Goal: Transaction & Acquisition: Download file/media

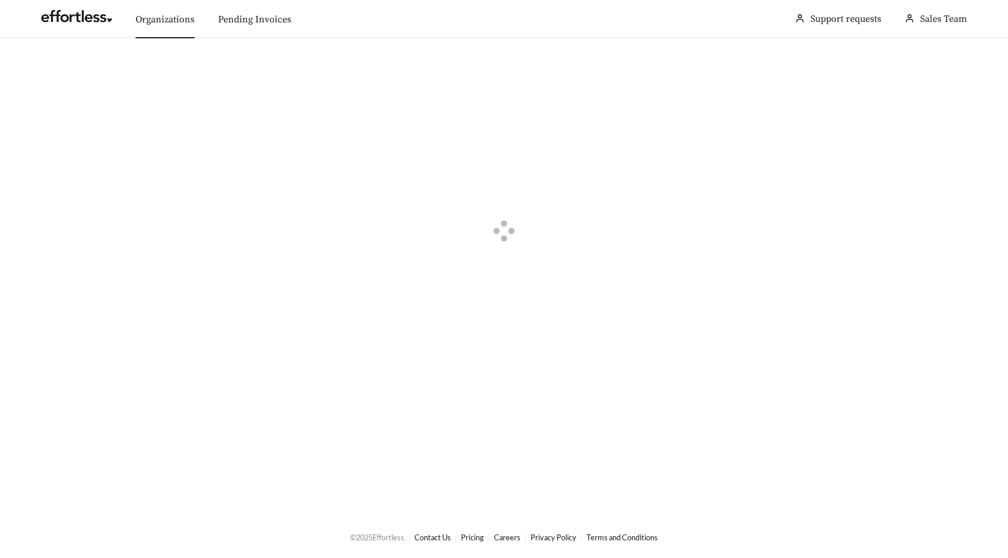
click at [160, 16] on link "Organizations" at bounding box center [165, 20] width 59 height 12
click at [41, 68] on button "button" at bounding box center [42, 66] width 26 height 13
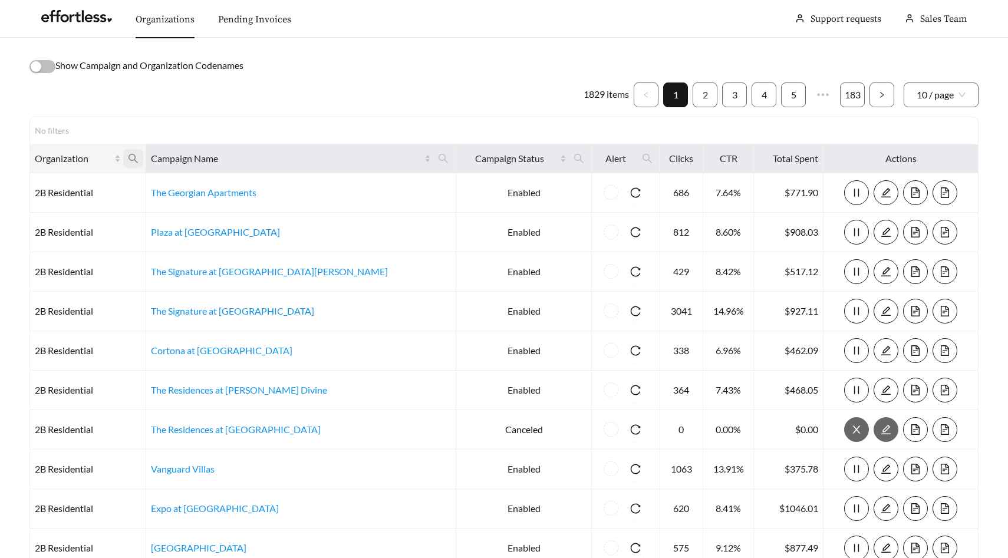
click at [139, 156] on icon "search" at bounding box center [133, 158] width 11 height 11
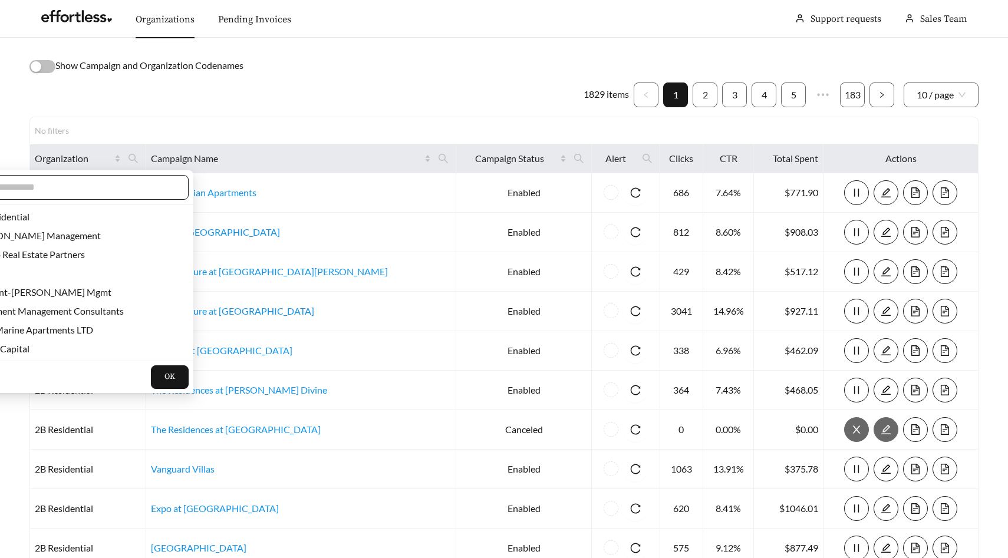
click at [135, 193] on input "text" at bounding box center [74, 187] width 202 height 14
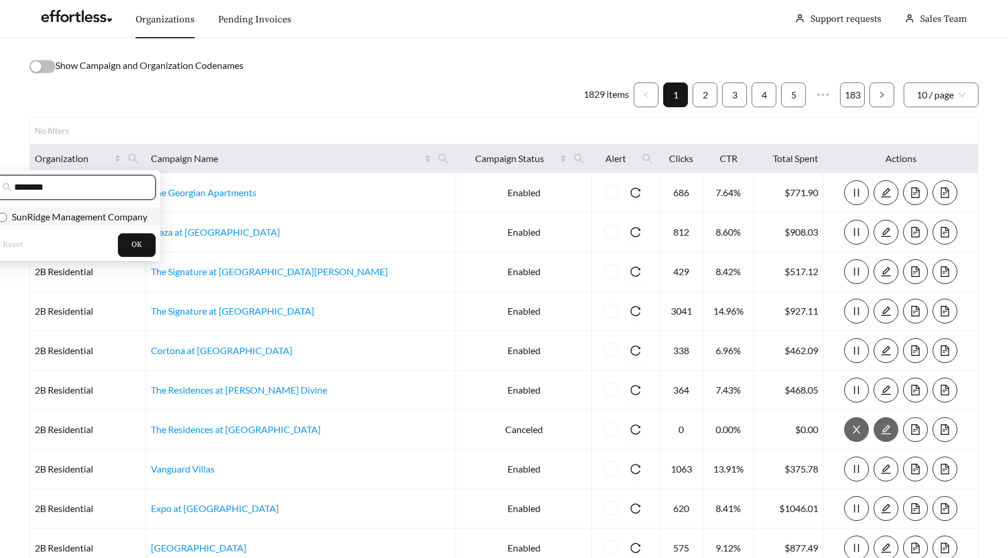
type input "********"
click at [127, 217] on span "SunRidge Management Company" at bounding box center [77, 216] width 140 height 11
click at [144, 243] on button "OK" at bounding box center [137, 245] width 38 height 24
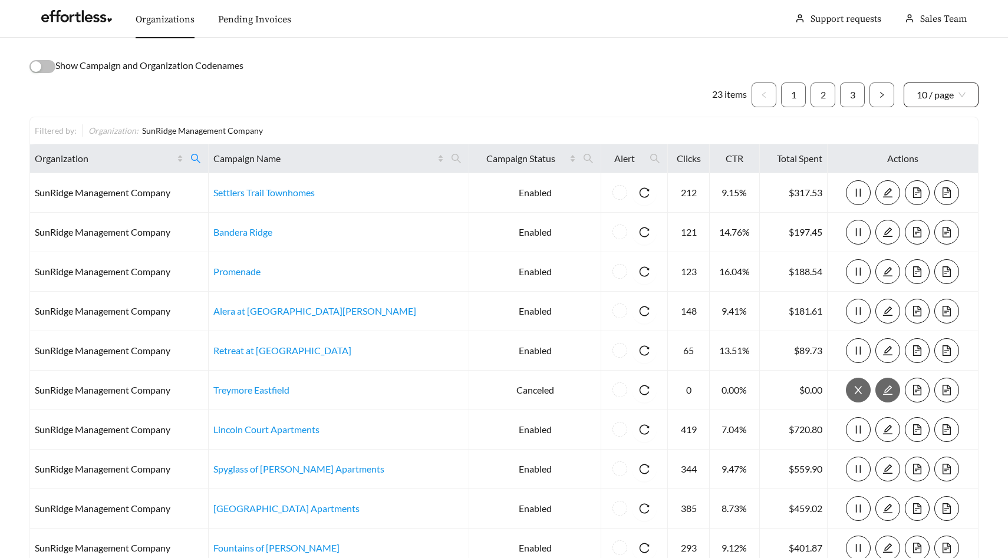
click at [953, 94] on span "10 / page" at bounding box center [941, 95] width 49 height 24
click at [946, 156] on div "50 / page" at bounding box center [942, 159] width 50 height 13
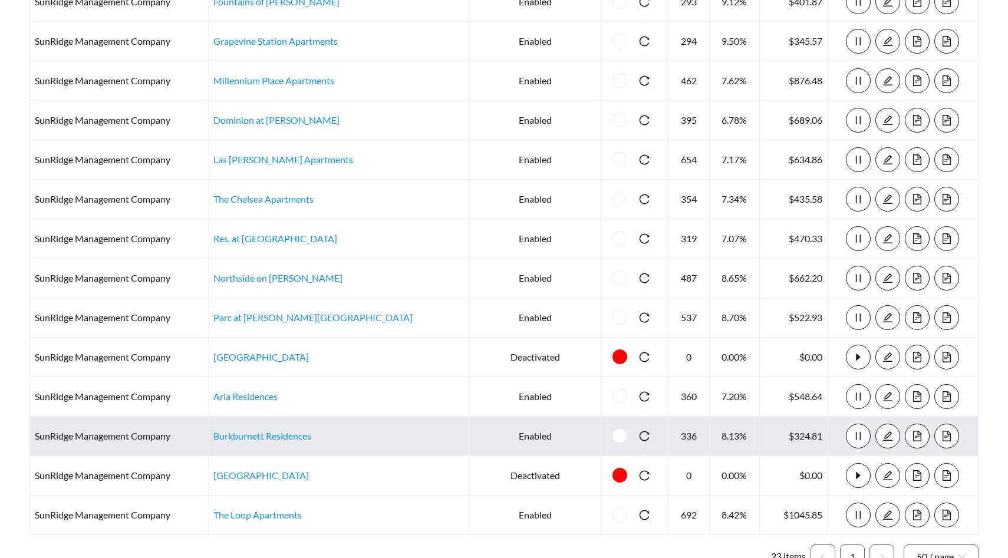
scroll to position [580, 0]
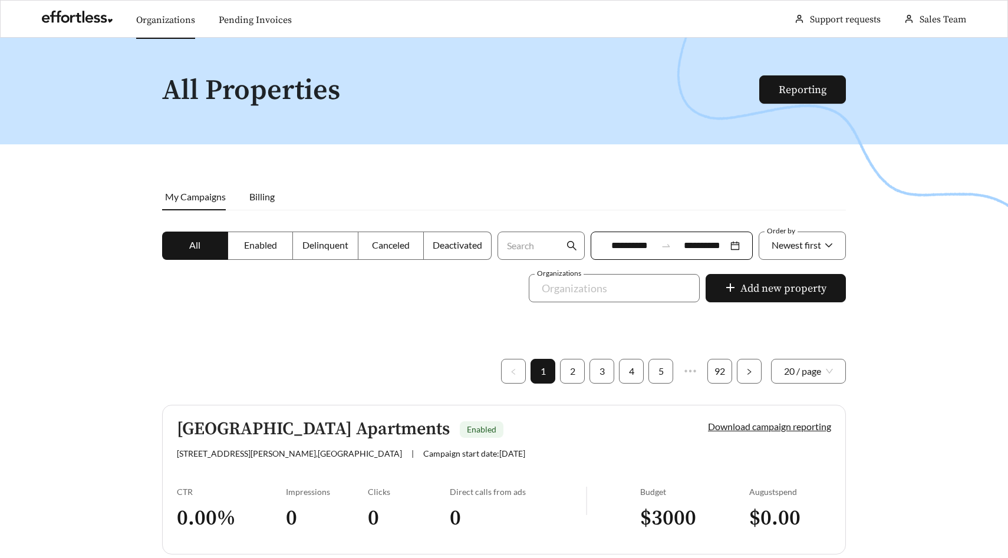
click at [171, 18] on link "Organizations" at bounding box center [165, 20] width 59 height 12
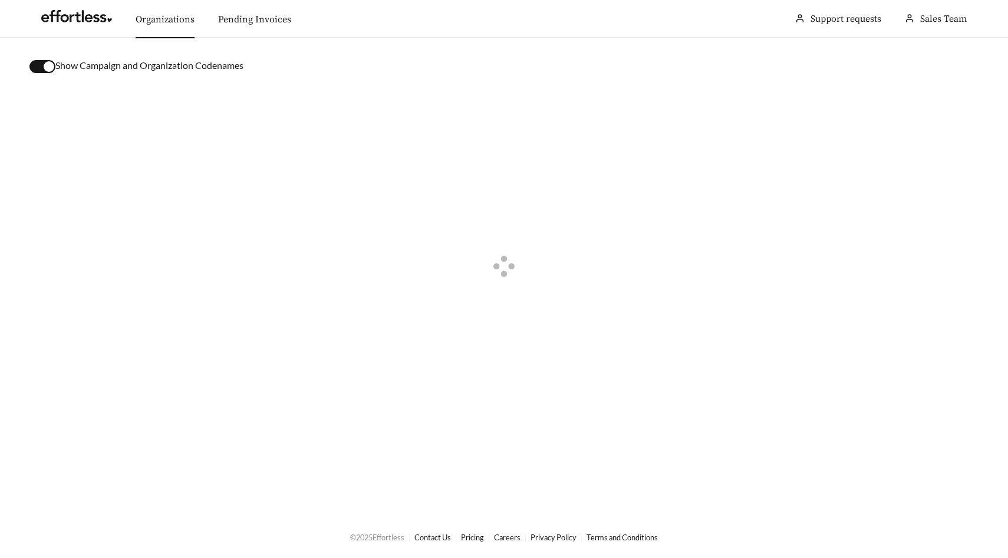
click at [37, 67] on button "button" at bounding box center [42, 66] width 26 height 13
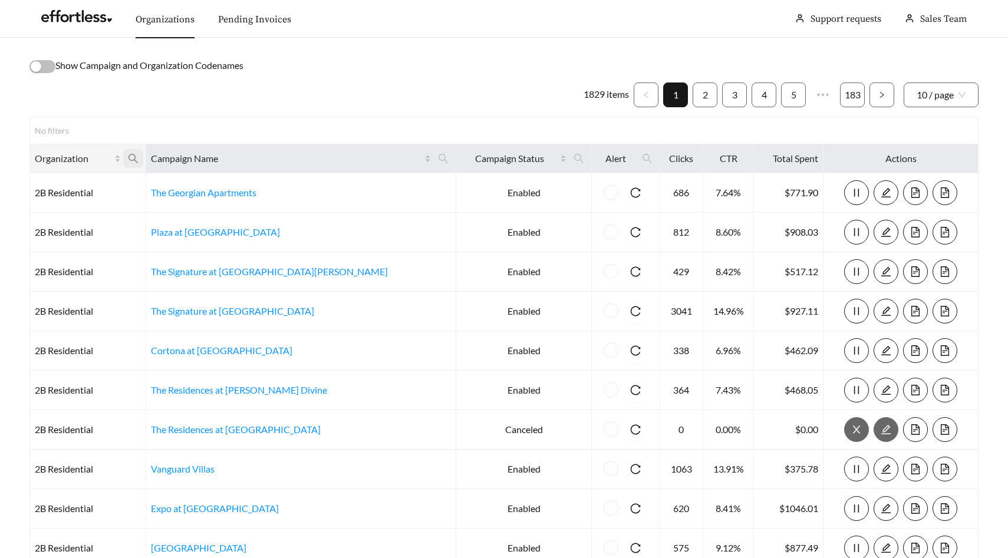
click at [139, 156] on icon "search" at bounding box center [133, 158] width 11 height 11
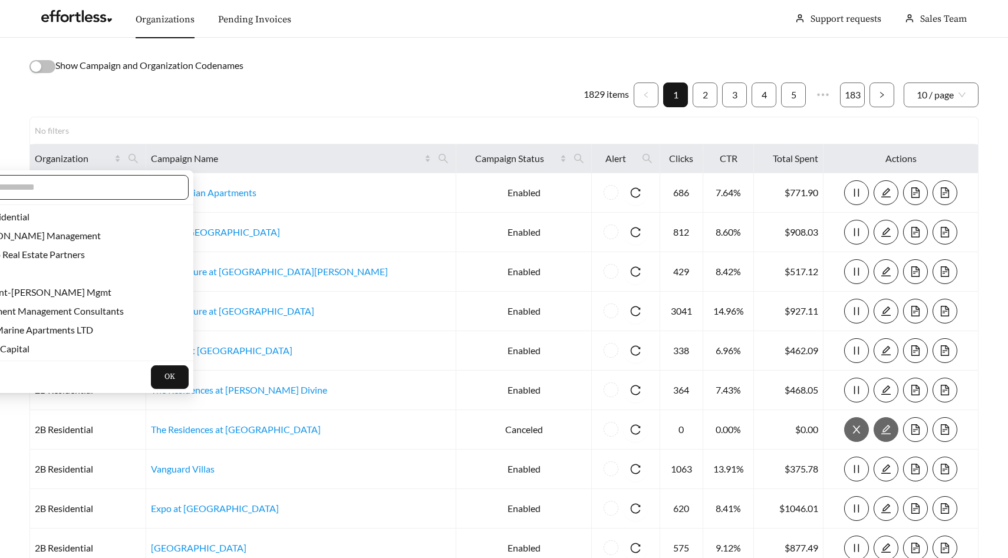
click at [110, 182] on input "text" at bounding box center [74, 187] width 202 height 14
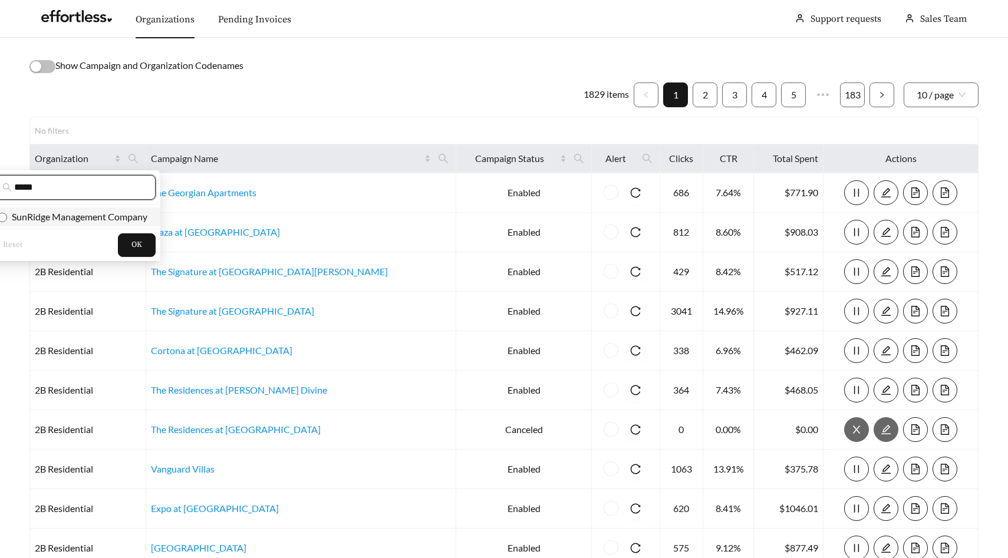
type input "*****"
click at [138, 222] on span "SunRidge Management Company" at bounding box center [77, 216] width 140 height 11
click at [140, 251] on button "OK" at bounding box center [137, 245] width 38 height 24
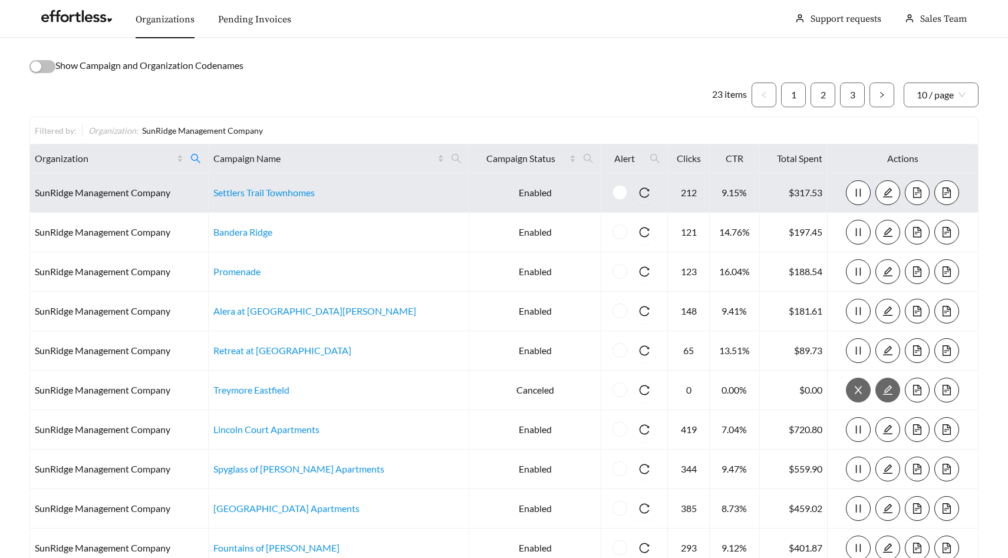
click at [914, 192] on icon "file-text" at bounding box center [917, 192] width 11 height 11
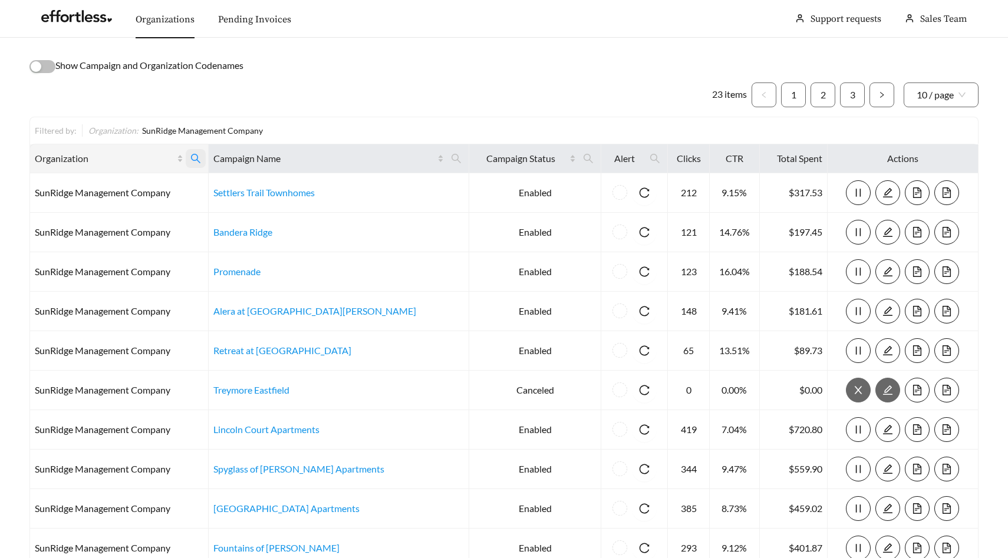
click at [201, 157] on icon "search" at bounding box center [195, 158] width 11 height 11
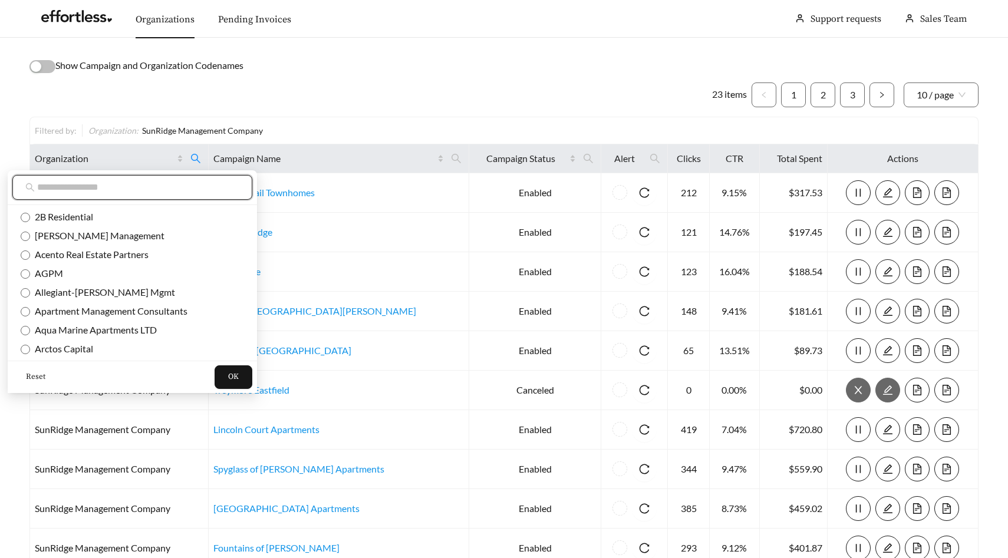
click at [173, 190] on input "text" at bounding box center [138, 187] width 202 height 14
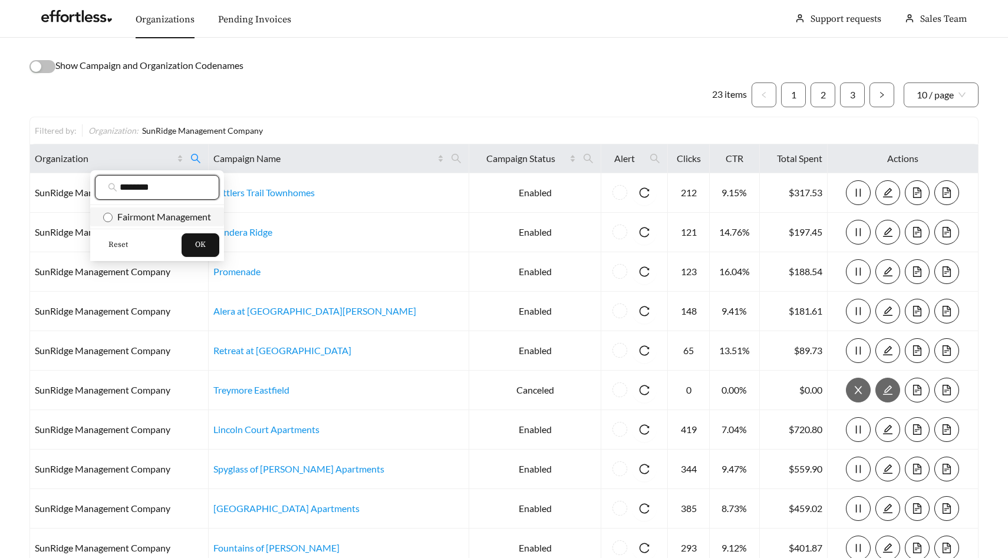
type input "********"
click at [170, 219] on span "Fairmont Management" at bounding box center [162, 216] width 98 height 11
click at [201, 243] on span "OK" at bounding box center [200, 245] width 11 height 12
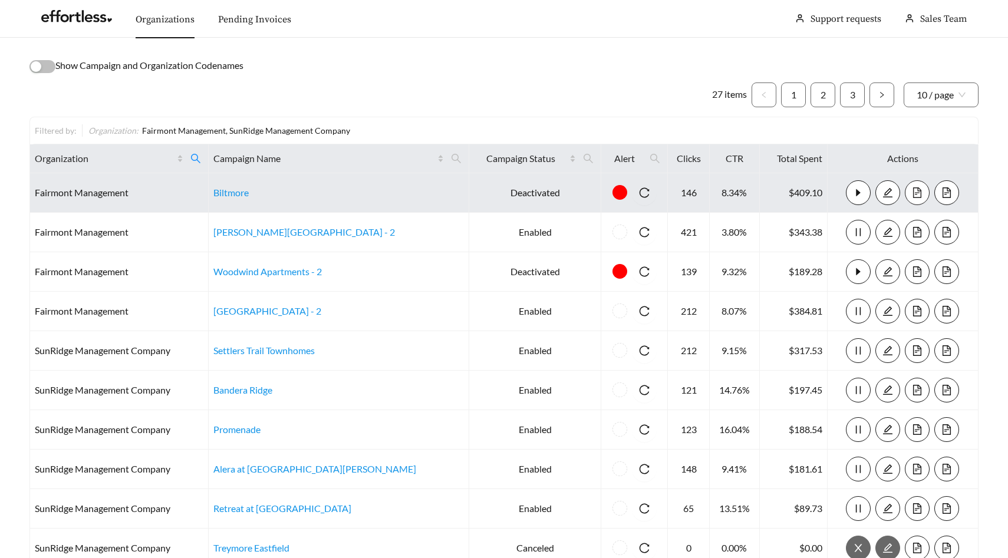
click at [912, 189] on icon "file-text" at bounding box center [917, 192] width 11 height 11
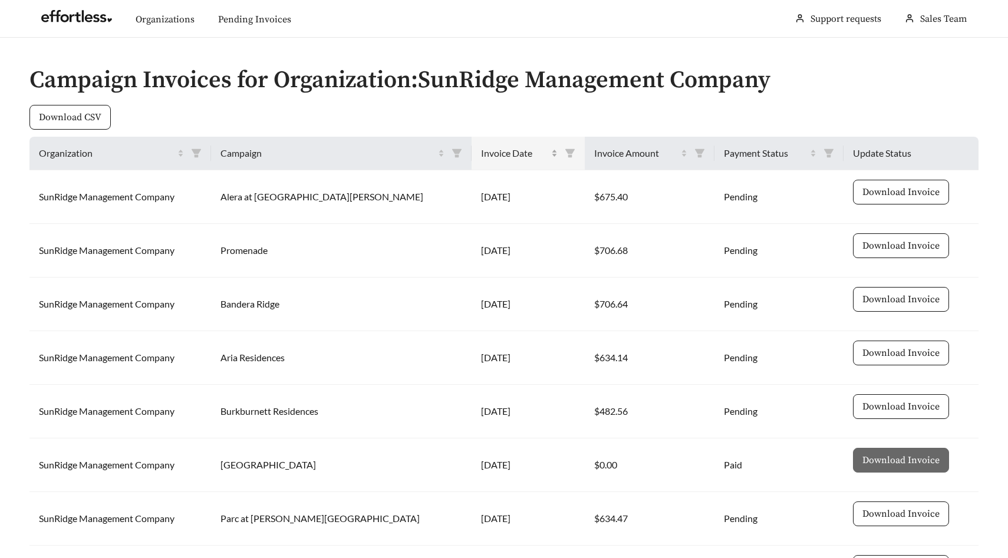
click at [505, 152] on div "Invoice Date" at bounding box center [519, 153] width 77 height 14
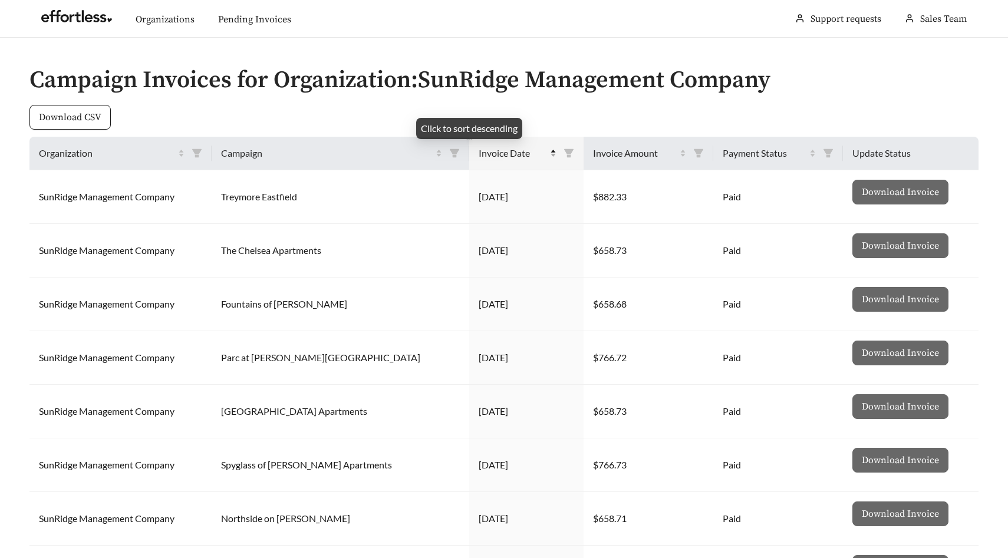
click at [505, 152] on span "Invoice Date" at bounding box center [513, 153] width 69 height 14
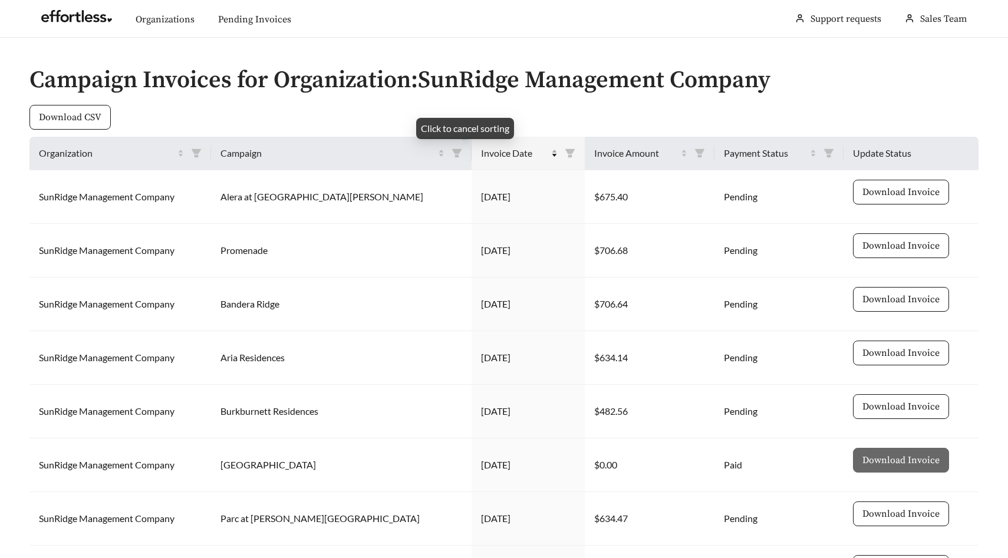
click at [505, 152] on div "Invoice Date" at bounding box center [519, 153] width 77 height 14
click at [509, 151] on div "Invoice Date" at bounding box center [519, 153] width 77 height 14
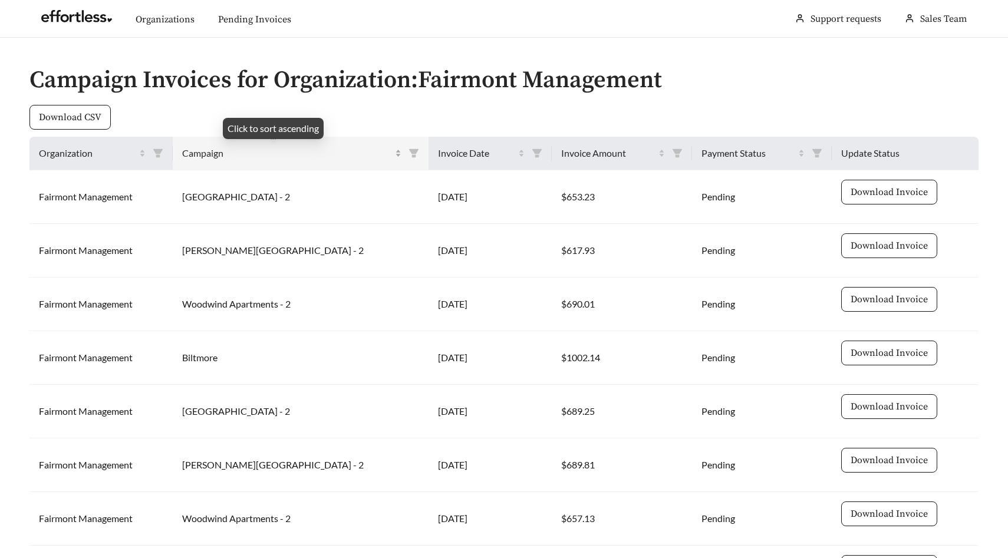
click at [251, 156] on span "Campaign" at bounding box center [287, 153] width 210 height 14
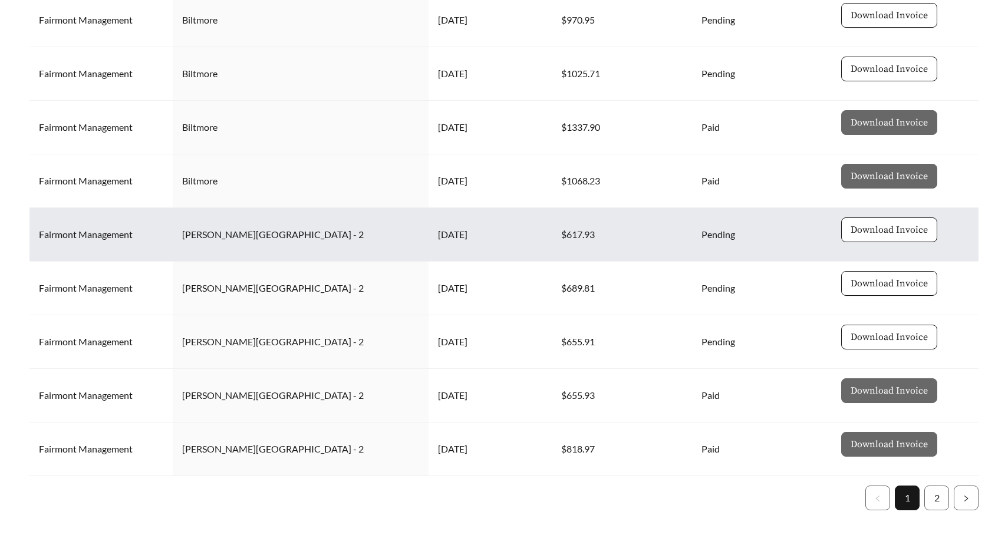
scroll to position [241, 0]
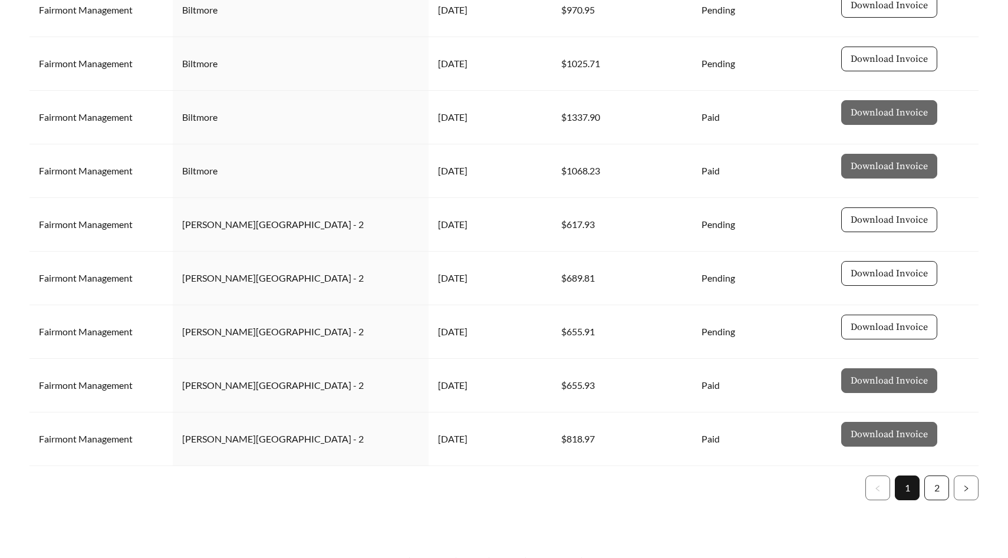
click at [938, 482] on link "2" at bounding box center [937, 488] width 24 height 24
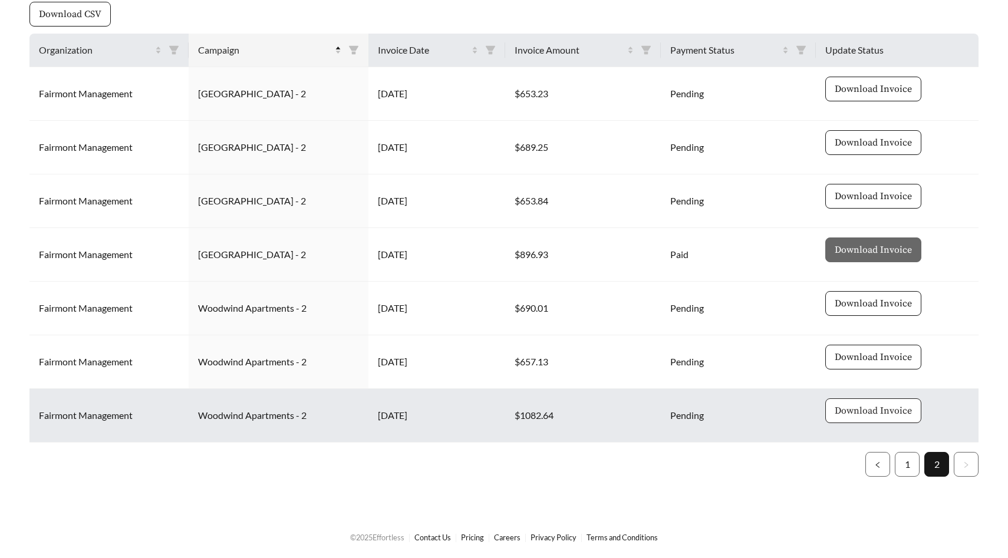
click at [877, 411] on span "Download Invoice" at bounding box center [873, 411] width 77 height 14
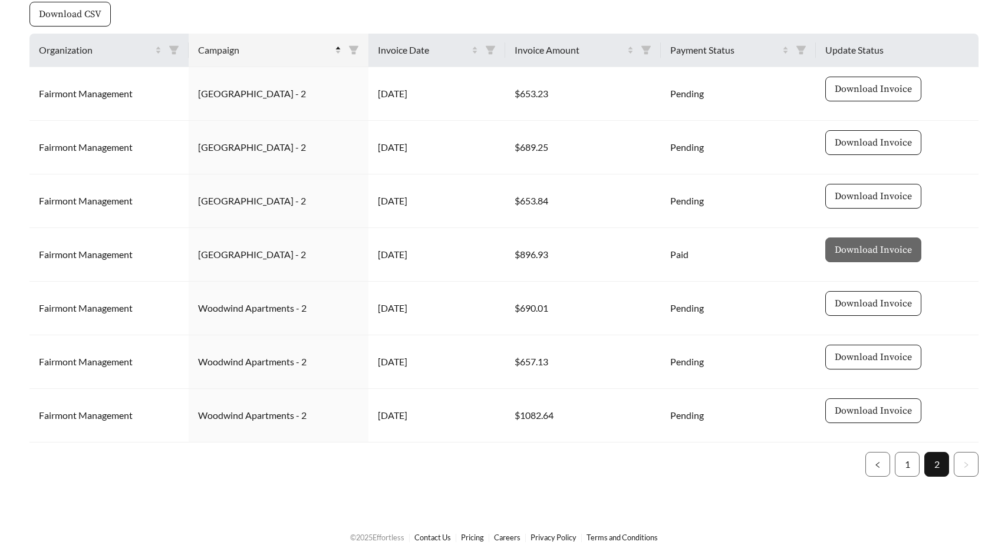
click at [393, 464] on ul "1 2" at bounding box center [503, 464] width 949 height 25
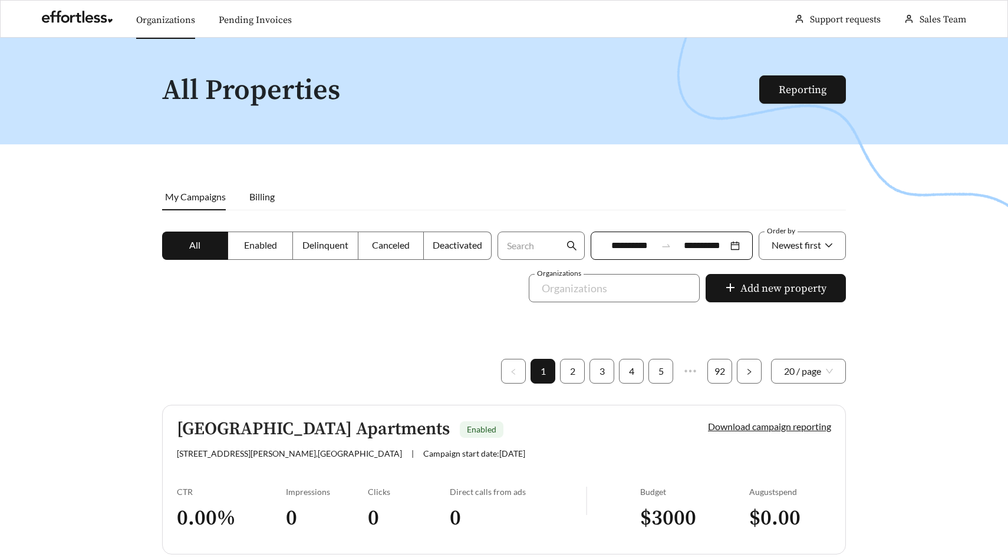
click at [151, 21] on link "Organizations" at bounding box center [165, 20] width 59 height 12
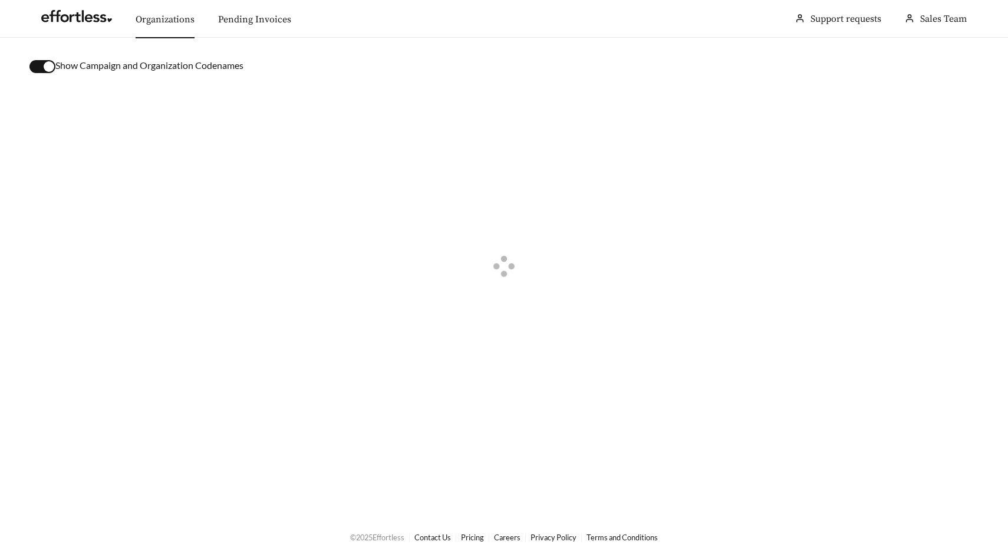
click at [47, 64] on div "button" at bounding box center [49, 66] width 11 height 11
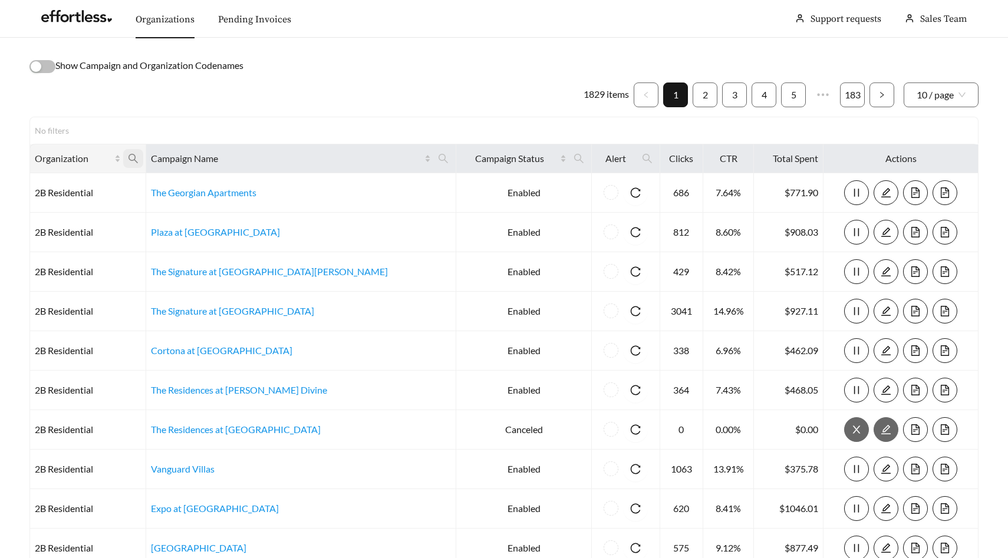
click at [139, 154] on icon "search" at bounding box center [133, 158] width 11 height 11
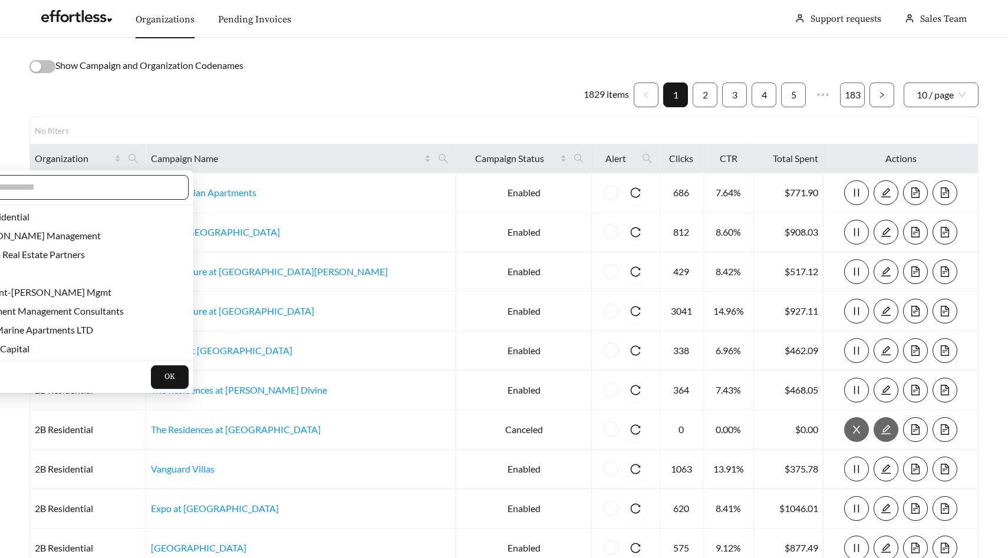
click at [117, 179] on span at bounding box center [69, 187] width 240 height 25
click at [117, 181] on input "text" at bounding box center [74, 187] width 202 height 14
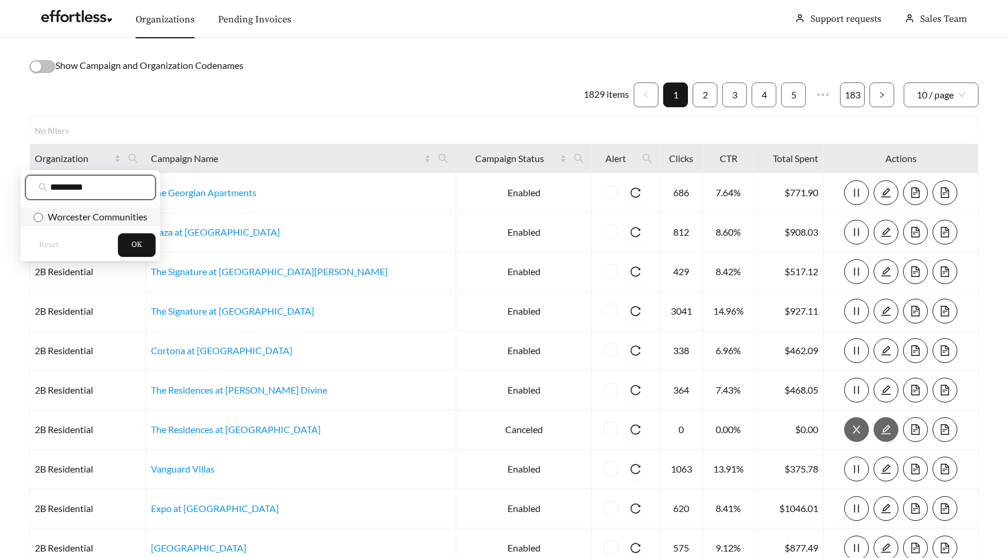
type input "*********"
click at [94, 218] on span "Worcester Communities" at bounding box center [95, 216] width 104 height 11
click at [131, 247] on button "OK" at bounding box center [137, 245] width 38 height 24
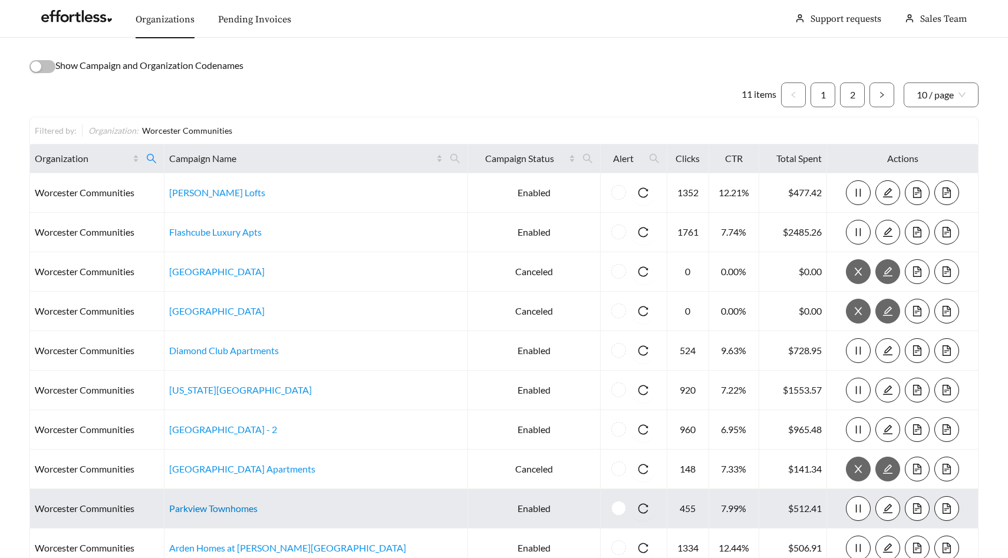
click at [222, 510] on link "Parkview Townhomes" at bounding box center [213, 508] width 88 height 11
